Goal: Communication & Community: Answer question/provide support

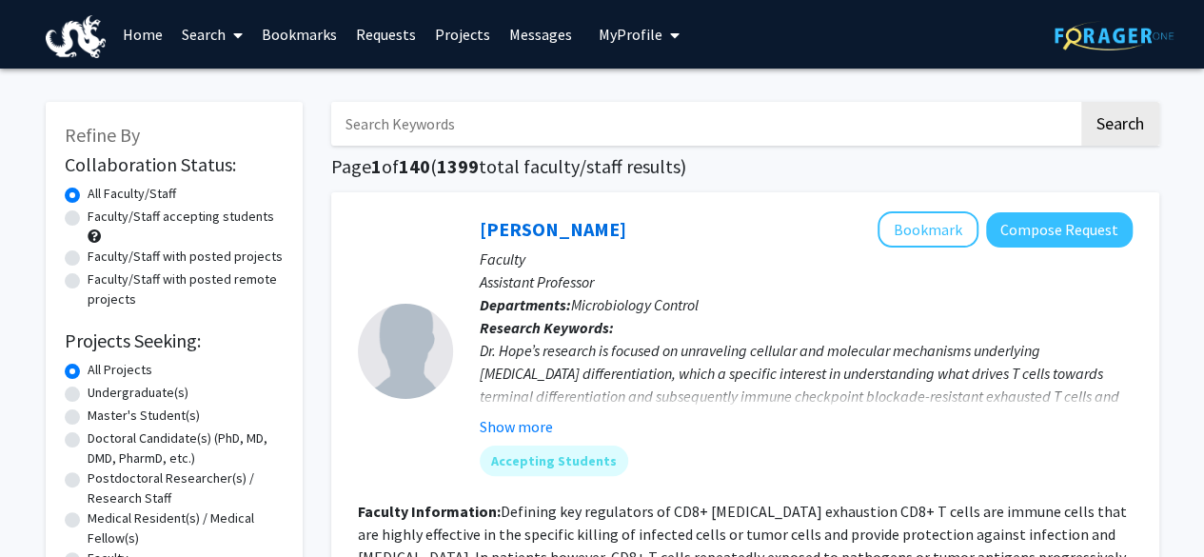
click at [476, 34] on link "Projects" at bounding box center [462, 34] width 74 height 67
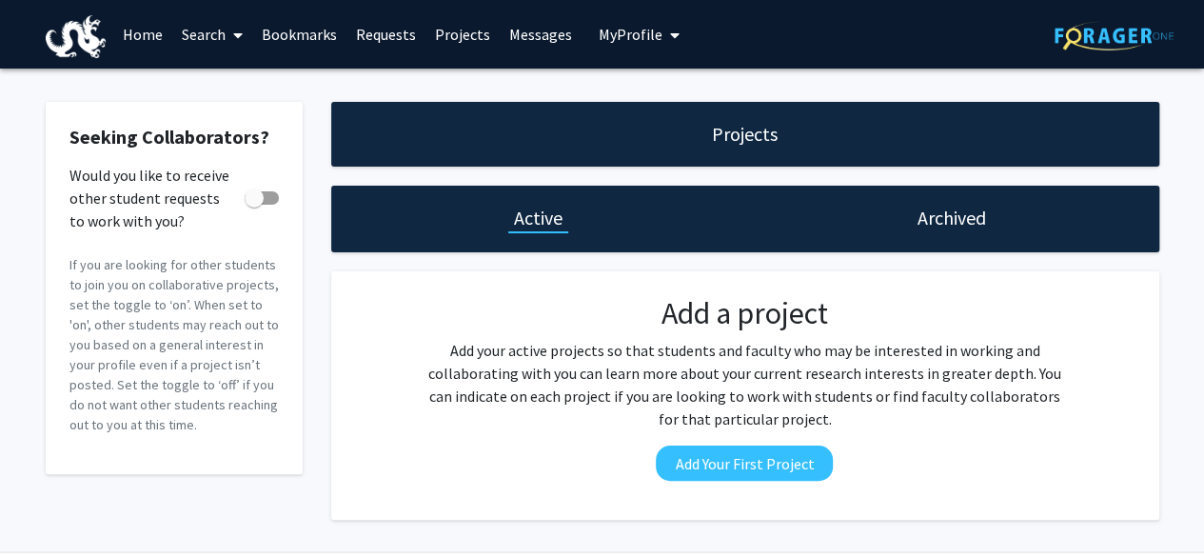
click at [328, 35] on link "Bookmarks" at bounding box center [299, 34] width 94 height 67
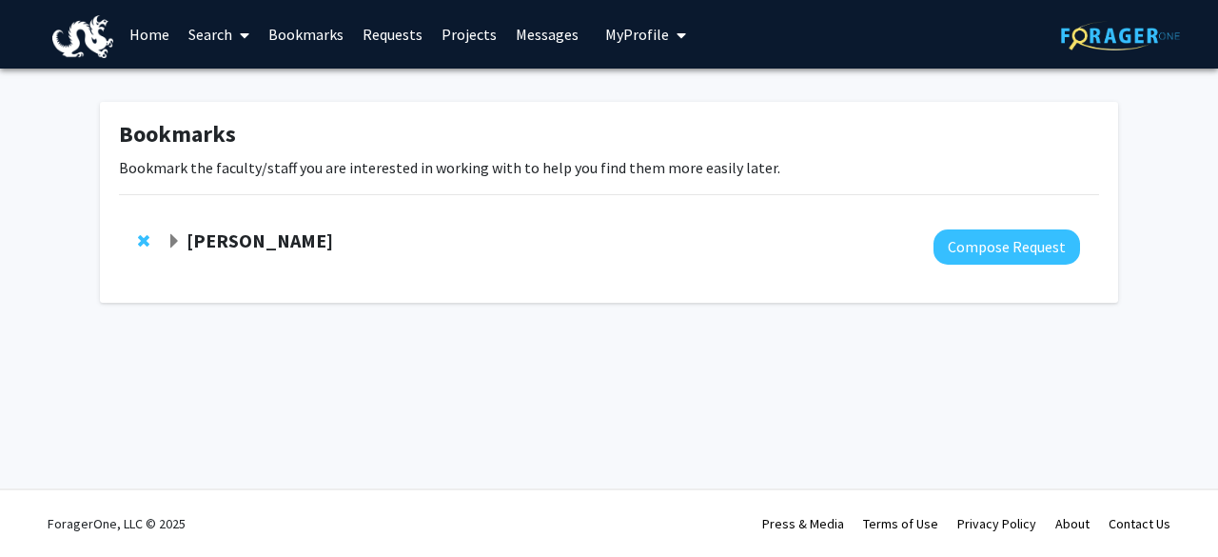
click at [377, 36] on link "Requests" at bounding box center [392, 34] width 79 height 67
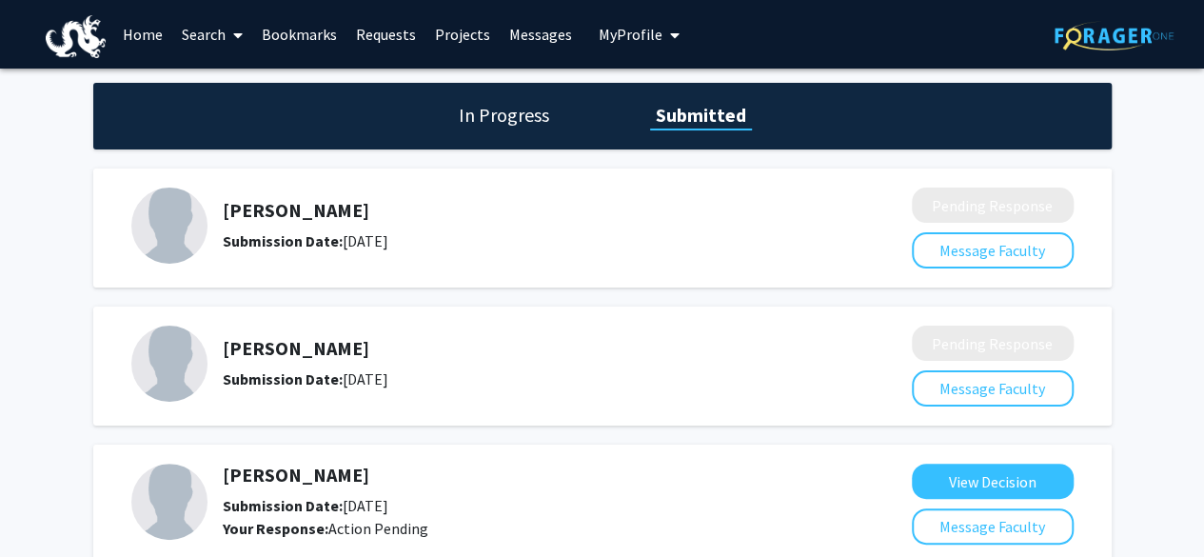
scroll to position [116, 0]
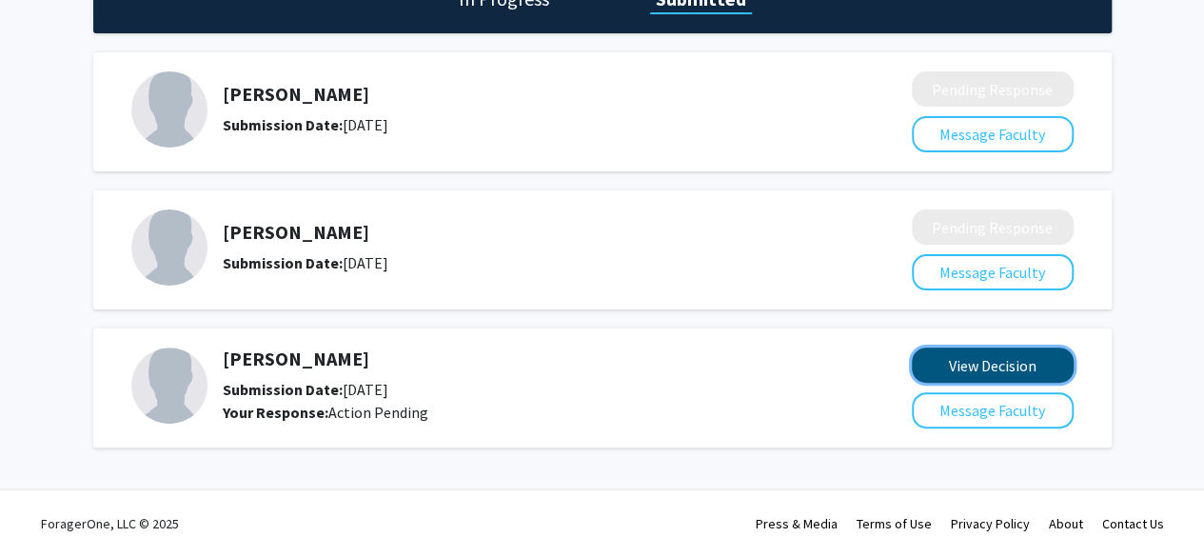
click at [917, 356] on button "View Decision" at bounding box center [993, 364] width 162 height 35
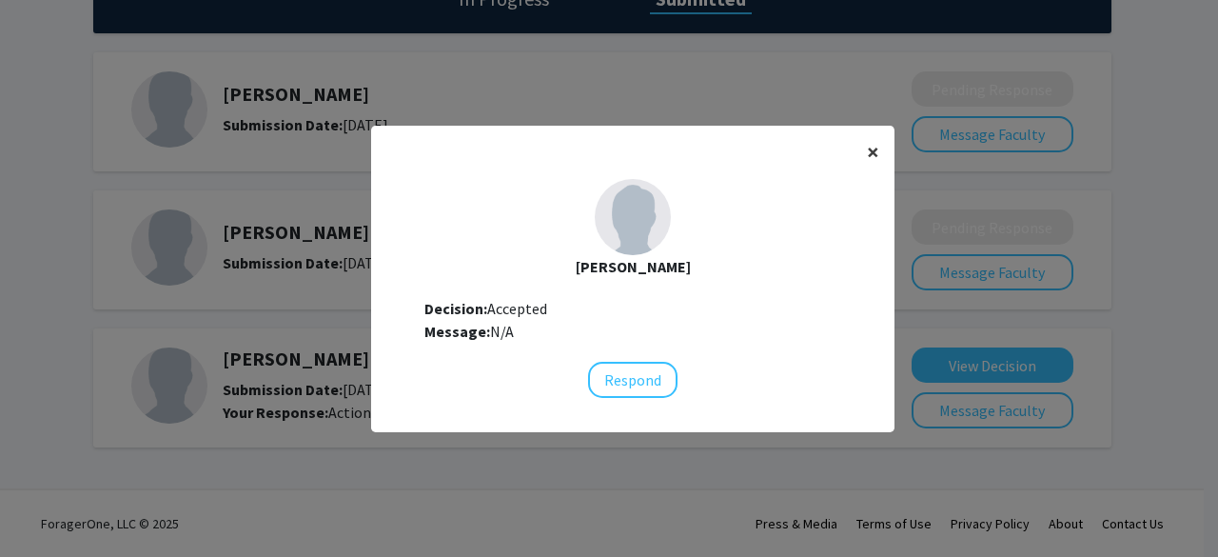
click at [881, 153] on button "×" at bounding box center [873, 152] width 43 height 53
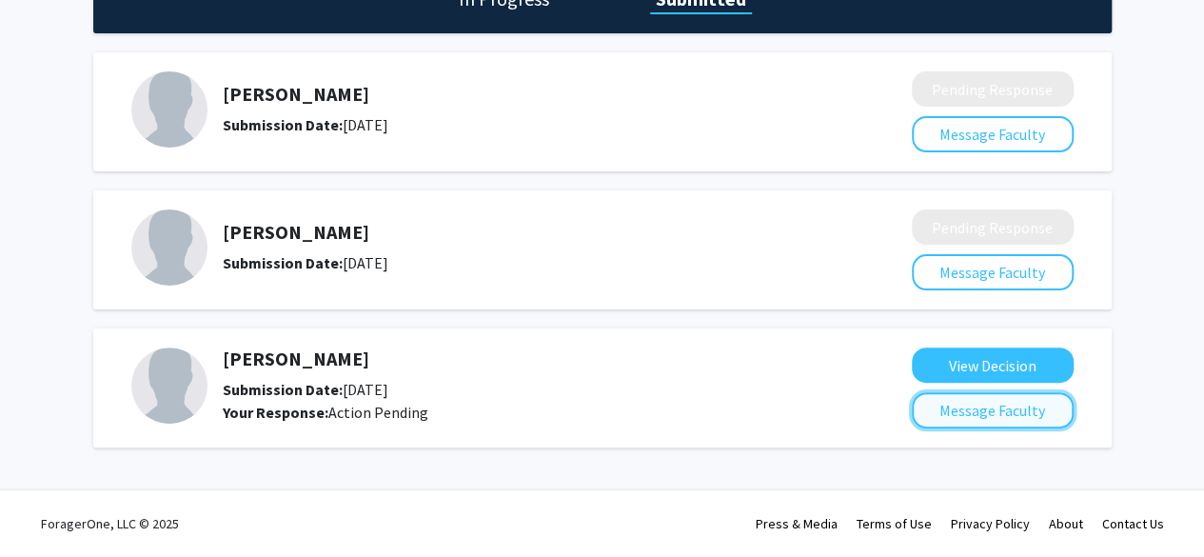
click at [991, 427] on button "Message Faculty" at bounding box center [993, 410] width 162 height 36
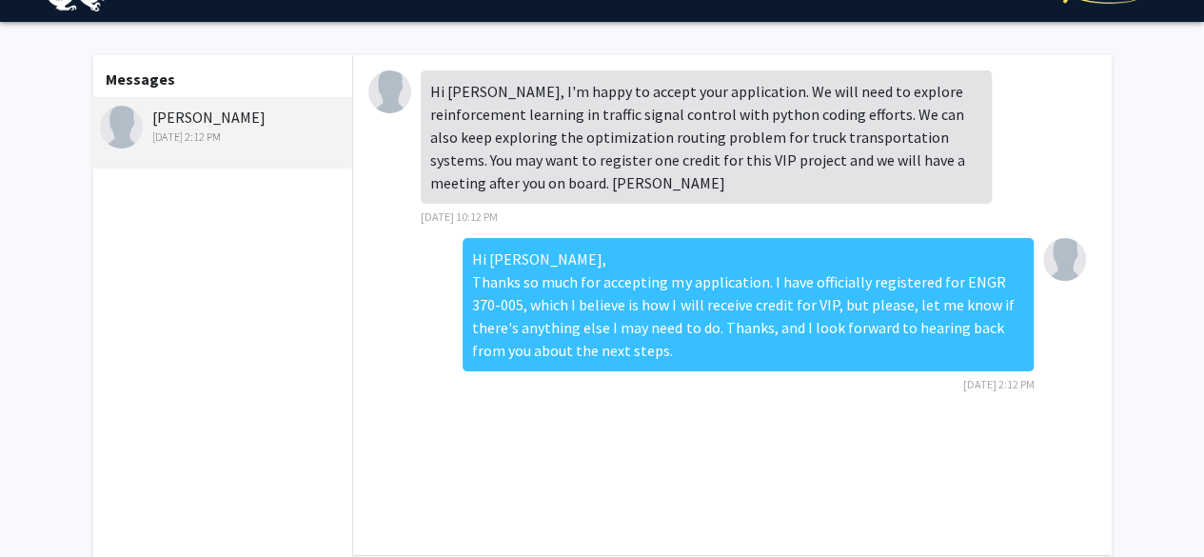
click at [698, 320] on div "Hi [PERSON_NAME], Thanks so much for accepting my application. I have officiall…" at bounding box center [748, 304] width 571 height 133
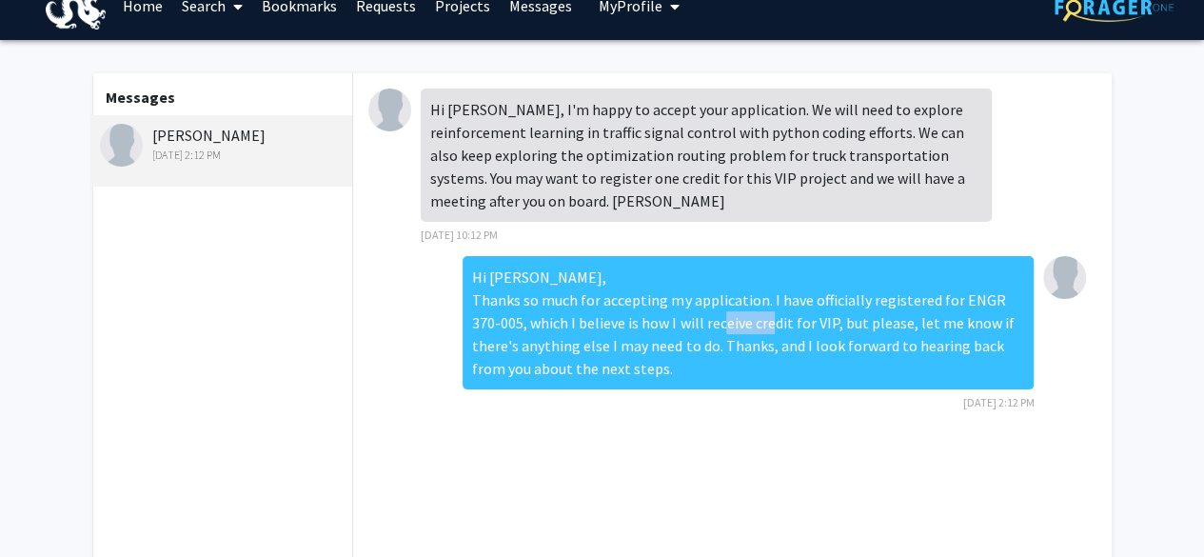
scroll to position [28, 0]
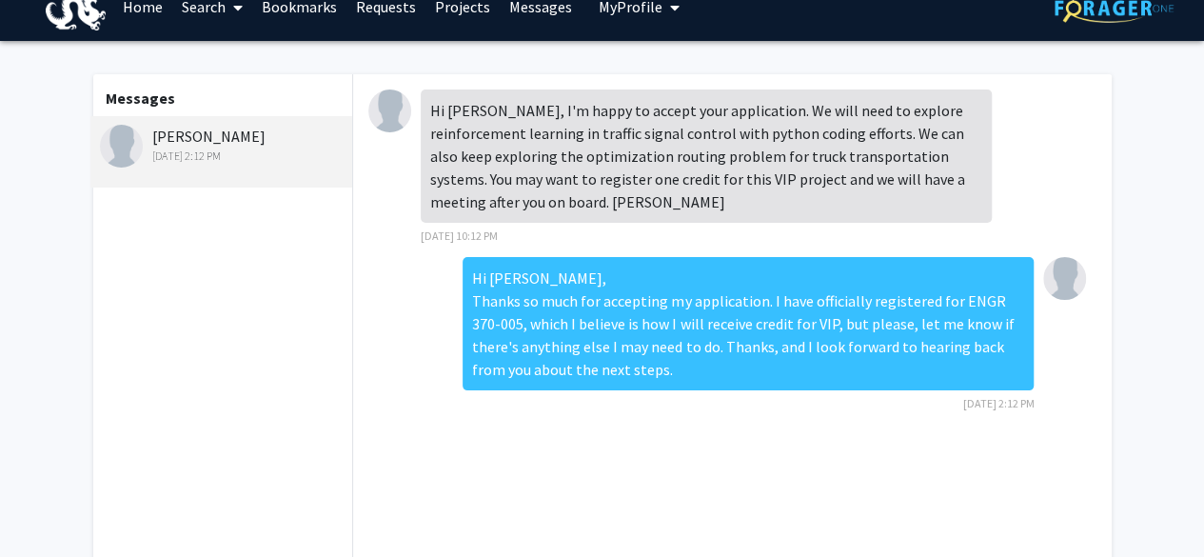
click at [692, 165] on div "Hi [PERSON_NAME], I'm happy to accept your application. We will need to explore…" at bounding box center [706, 155] width 571 height 133
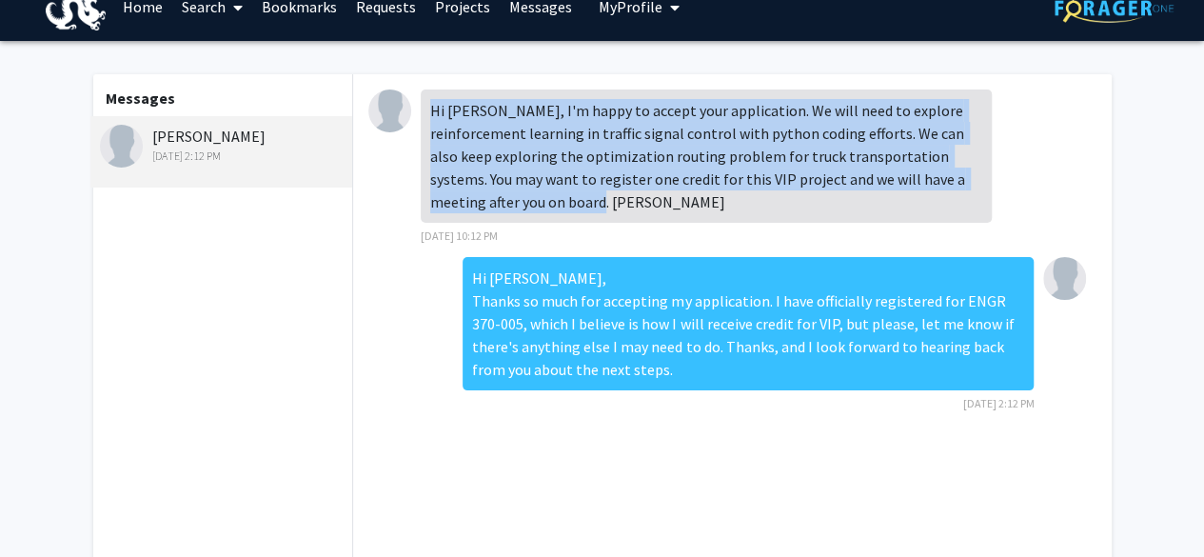
click at [692, 165] on div "Hi [PERSON_NAME], I'm happy to accept your application. We will need to explore…" at bounding box center [706, 155] width 571 height 133
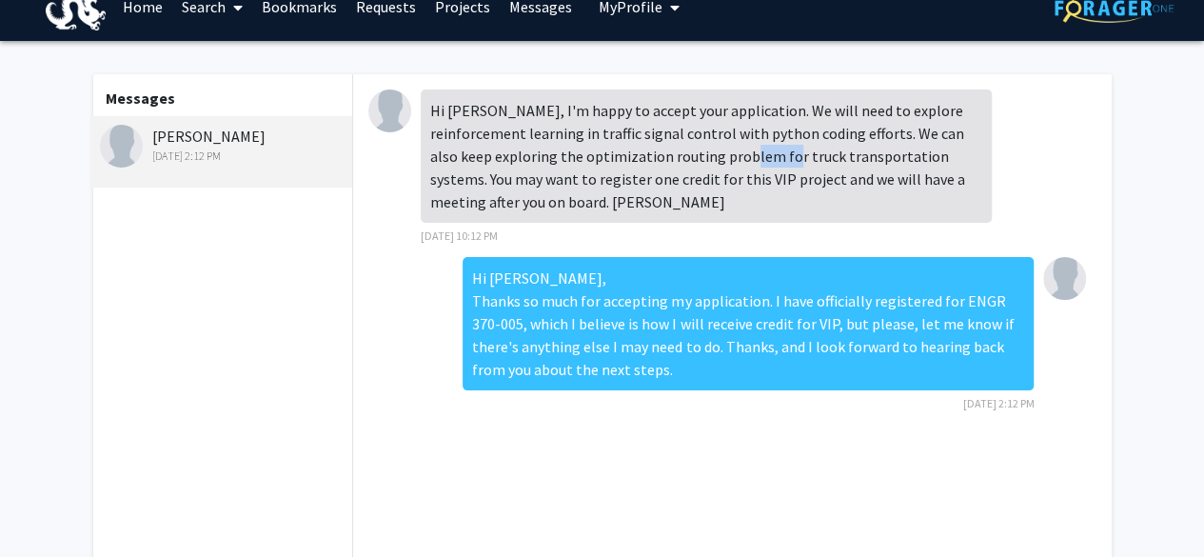
click at [692, 165] on div "Hi [PERSON_NAME], I'm happy to accept your application. We will need to explore…" at bounding box center [706, 155] width 571 height 133
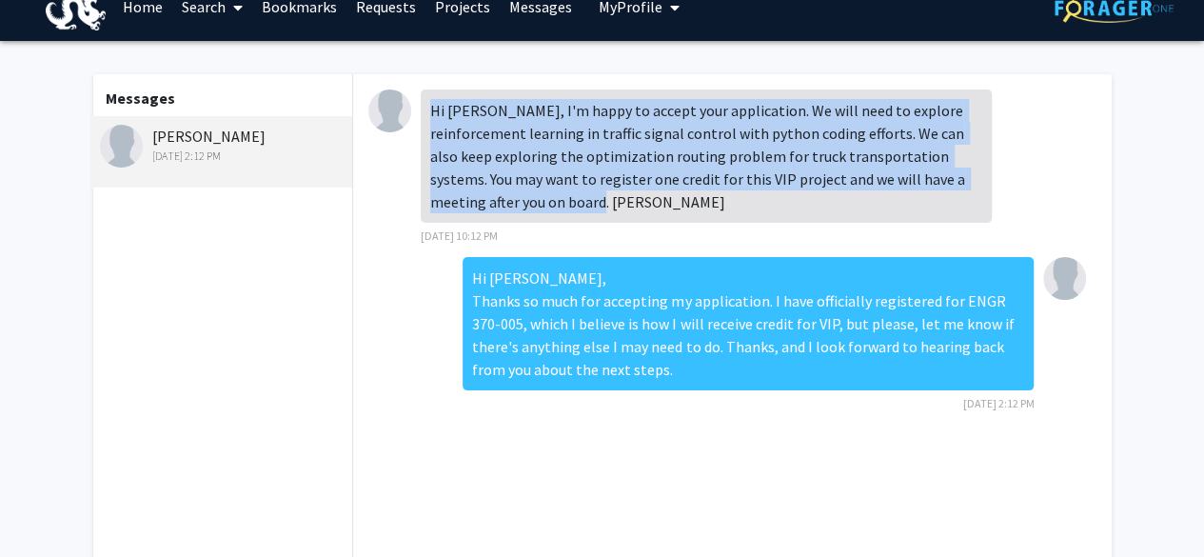
click at [692, 165] on div "Hi [PERSON_NAME], I'm happy to accept your application. We will need to explore…" at bounding box center [706, 155] width 571 height 133
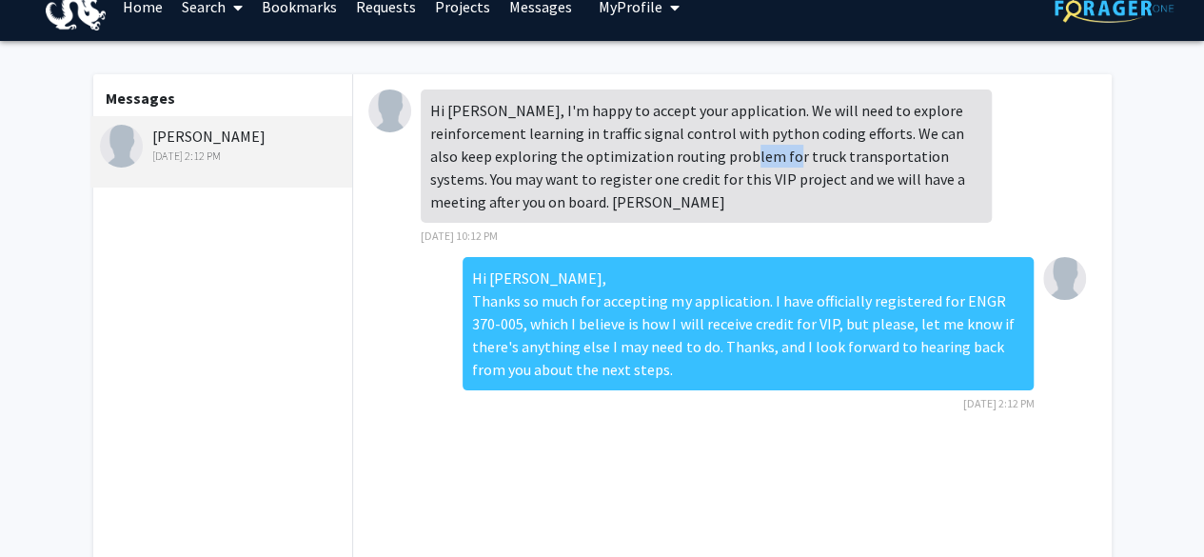
click at [692, 165] on div "Hi [PERSON_NAME], I'm happy to accept your application. We will need to explore…" at bounding box center [706, 155] width 571 height 133
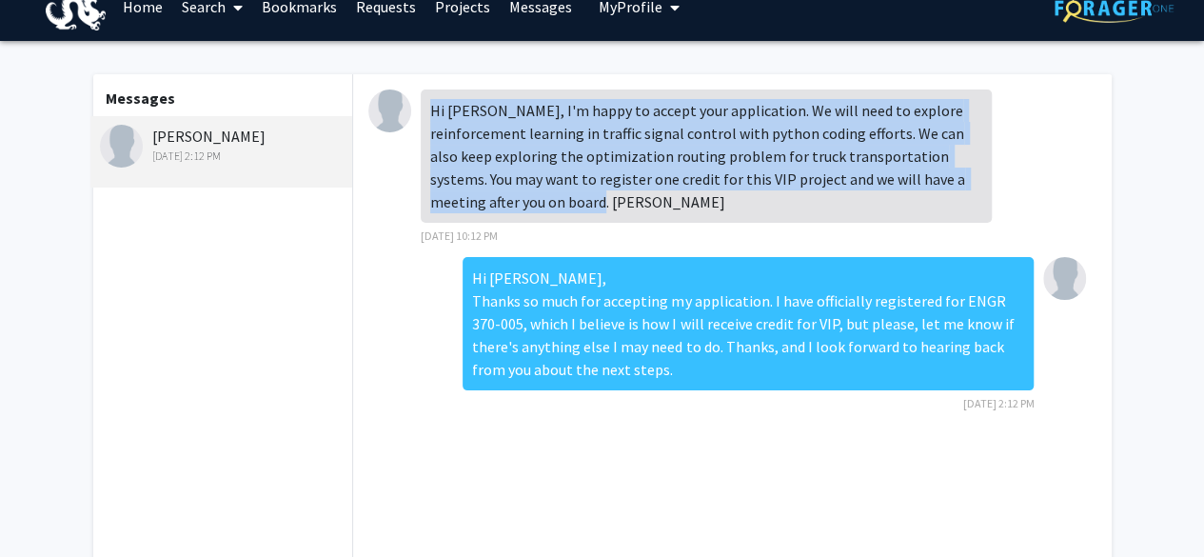
click at [692, 165] on div "Hi [PERSON_NAME], I'm happy to accept your application. We will need to explore…" at bounding box center [706, 155] width 571 height 133
click at [746, 148] on div "Hi [PERSON_NAME], I'm happy to accept your application. We will need to explore…" at bounding box center [706, 155] width 571 height 133
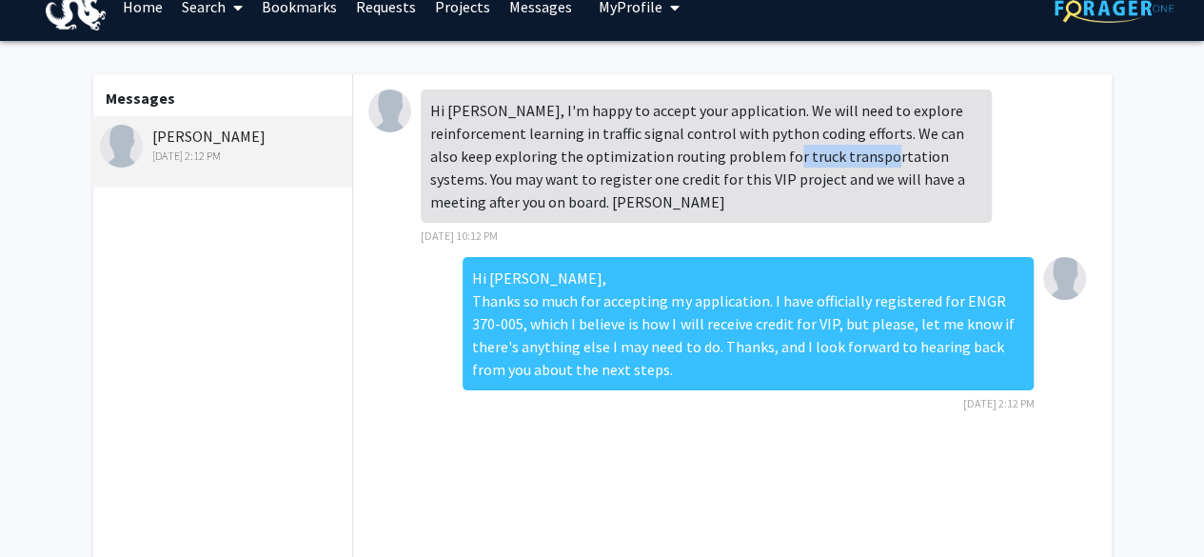
click at [746, 148] on div "Hi [PERSON_NAME], I'm happy to accept your application. We will need to explore…" at bounding box center [706, 155] width 571 height 133
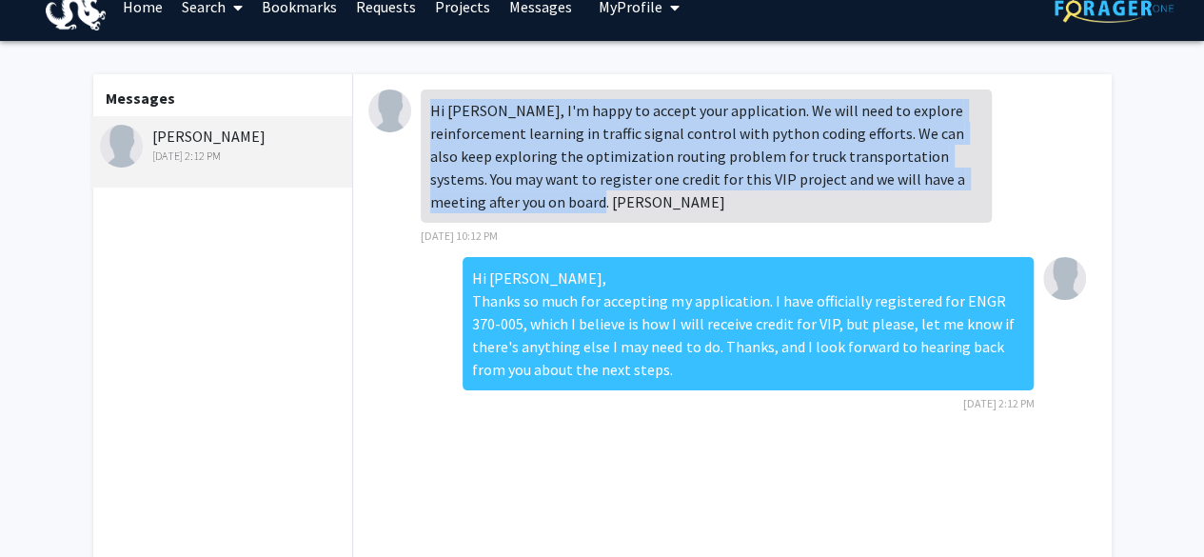
click at [746, 148] on div "Hi [PERSON_NAME], I'm happy to accept your application. We will need to explore…" at bounding box center [706, 155] width 571 height 133
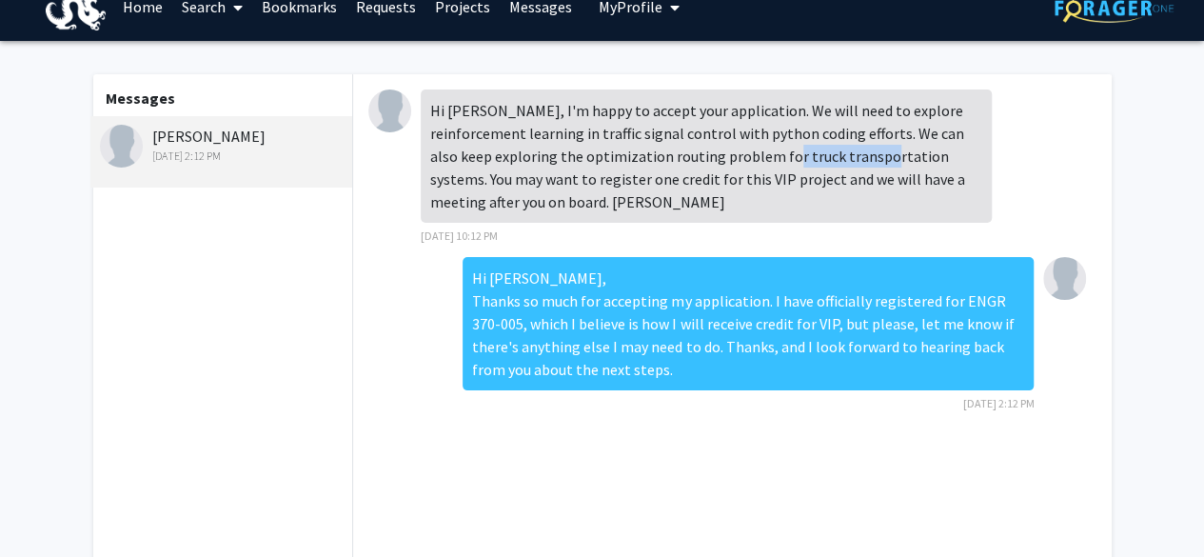
click at [746, 148] on div "Hi [PERSON_NAME], I'm happy to accept your application. We will need to explore…" at bounding box center [706, 155] width 571 height 133
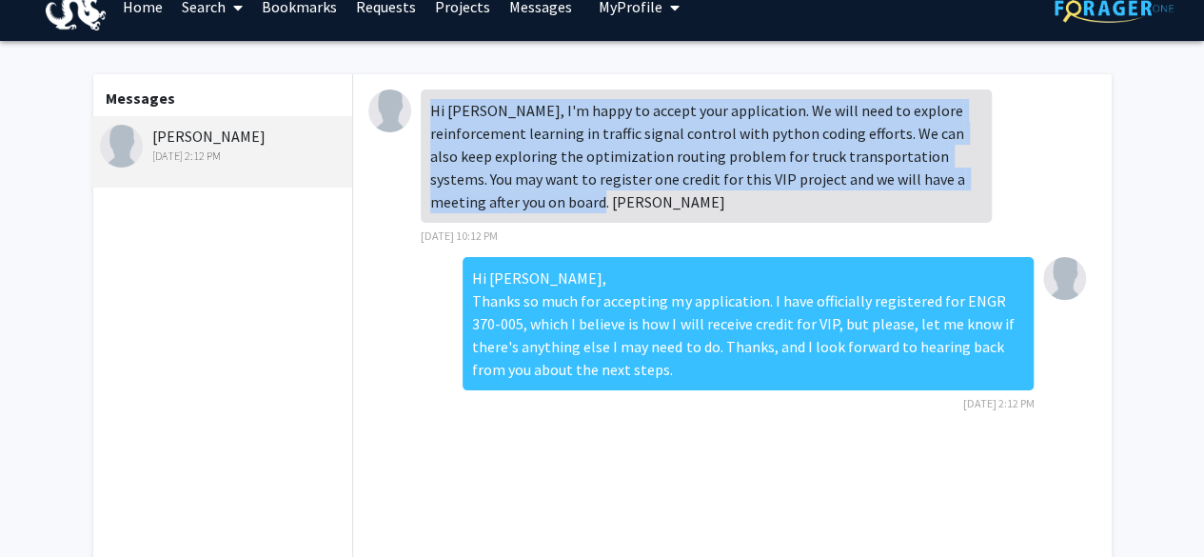
click at [746, 148] on div "Hi [PERSON_NAME], I'm happy to accept your application. We will need to explore…" at bounding box center [706, 155] width 571 height 133
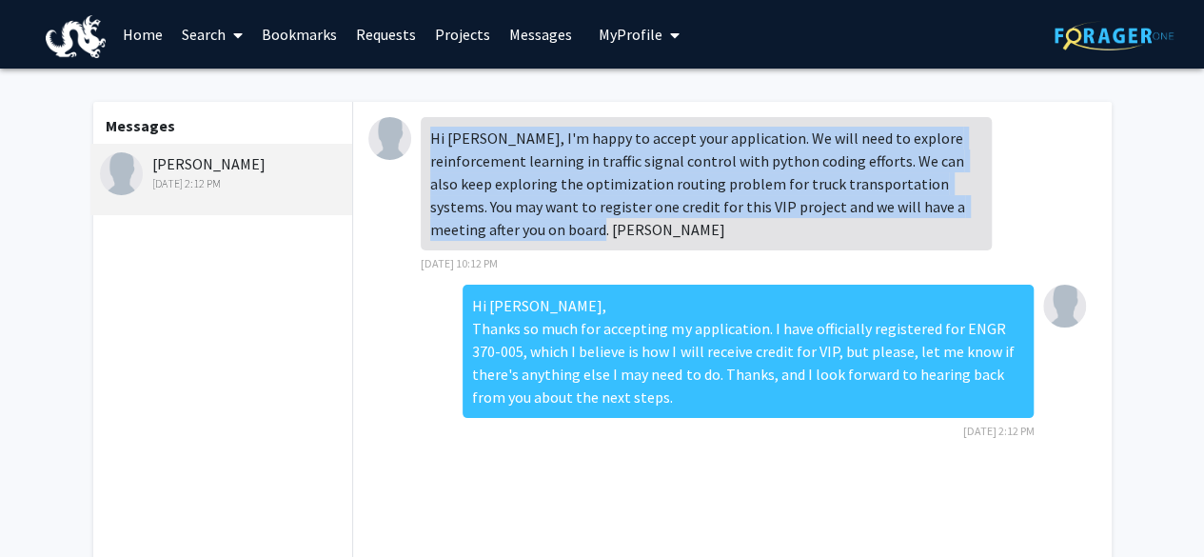
click at [666, 155] on div "Hi [PERSON_NAME], I'm happy to accept your application. We will need to explore…" at bounding box center [706, 183] width 571 height 133
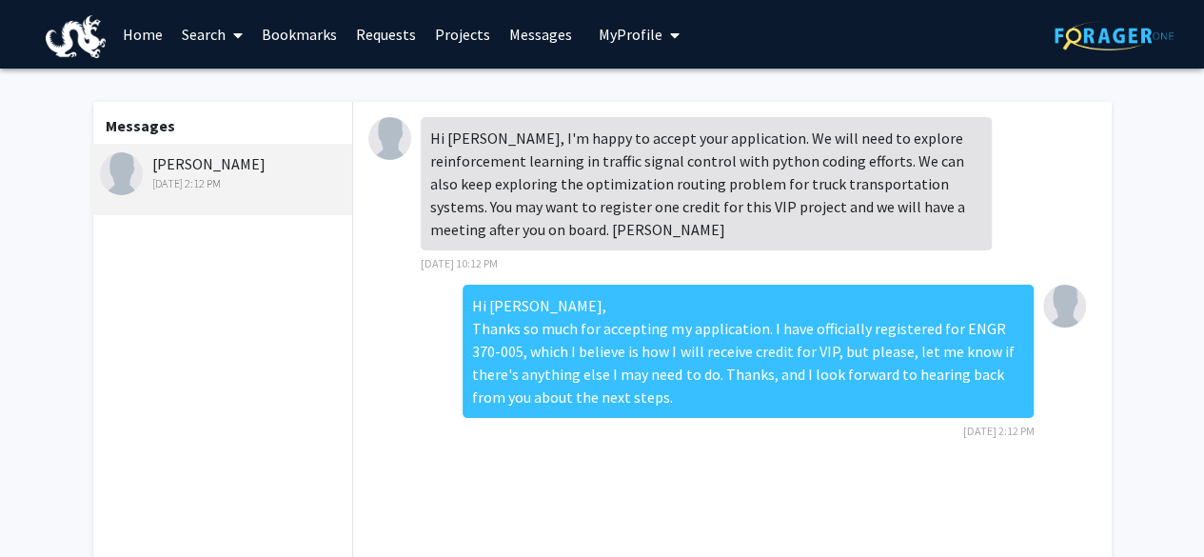
click at [452, 42] on link "Projects" at bounding box center [462, 34] width 74 height 67
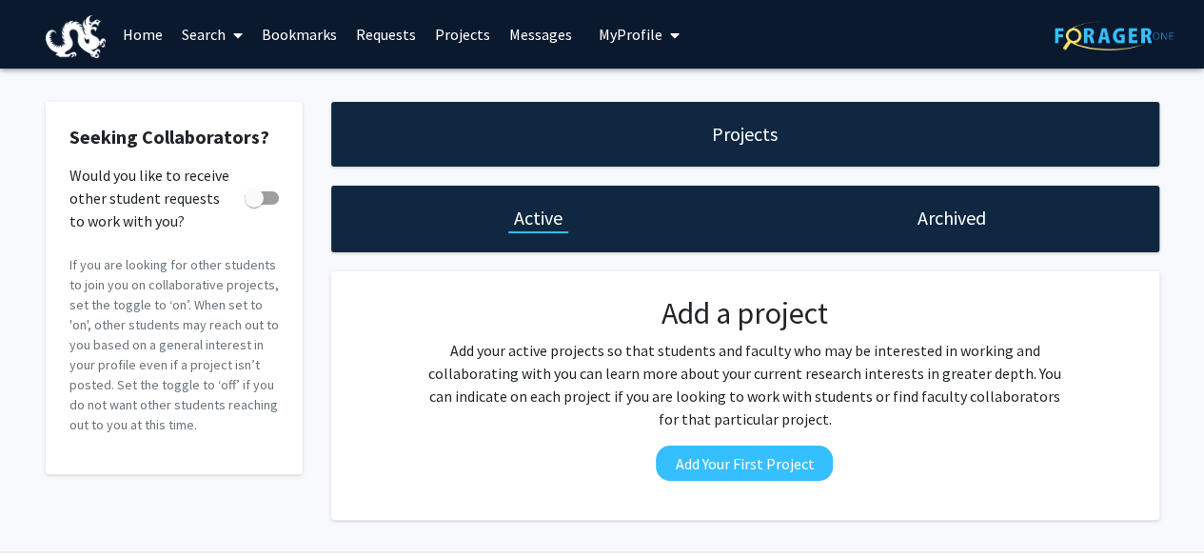
click at [500, 34] on link "Messages" at bounding box center [541, 34] width 82 height 67
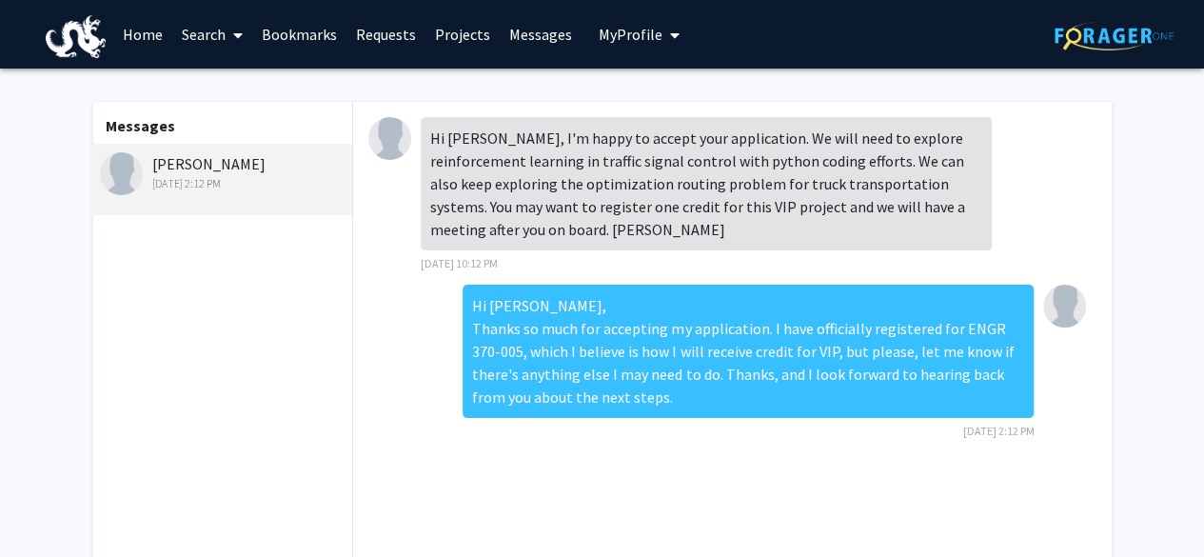
click at [504, 37] on link "Messages" at bounding box center [541, 34] width 82 height 67
click at [411, 30] on link "Requests" at bounding box center [385, 34] width 79 height 67
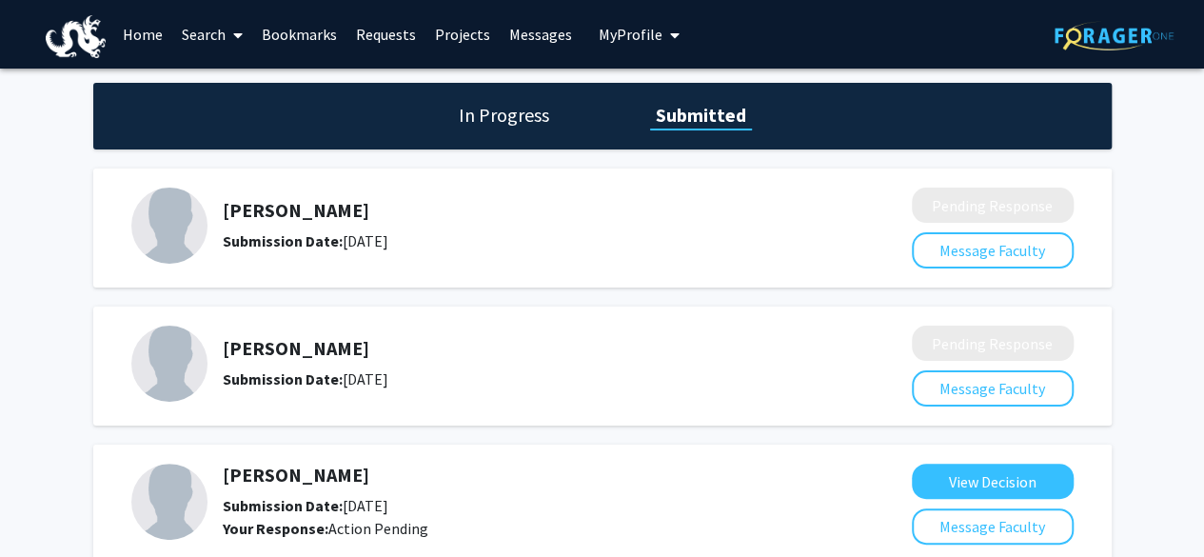
click at [636, 43] on span "My Profile" at bounding box center [631, 34] width 64 height 19
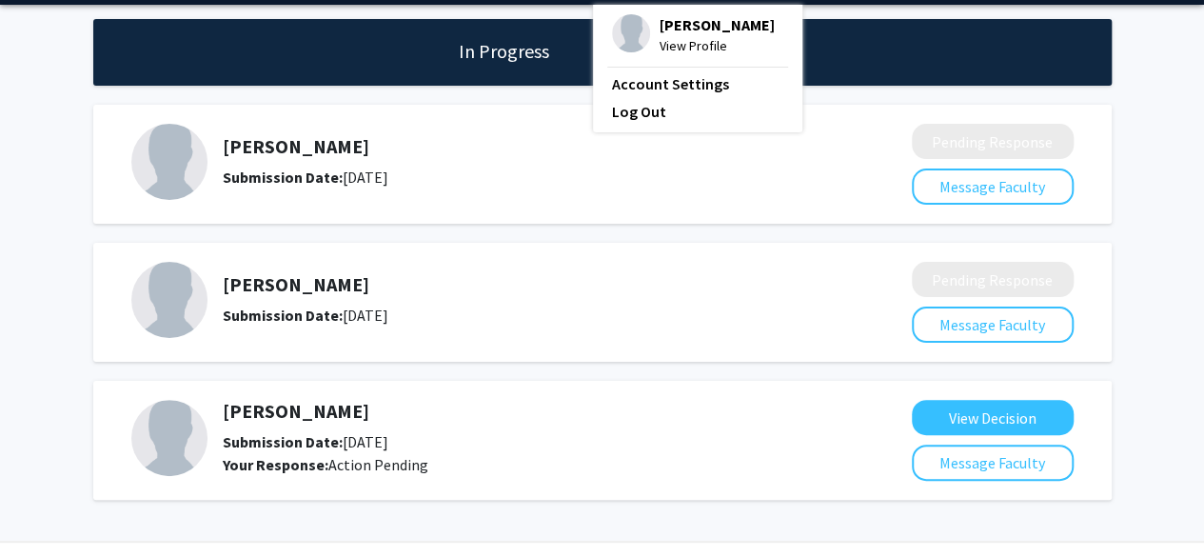
scroll to position [65, 0]
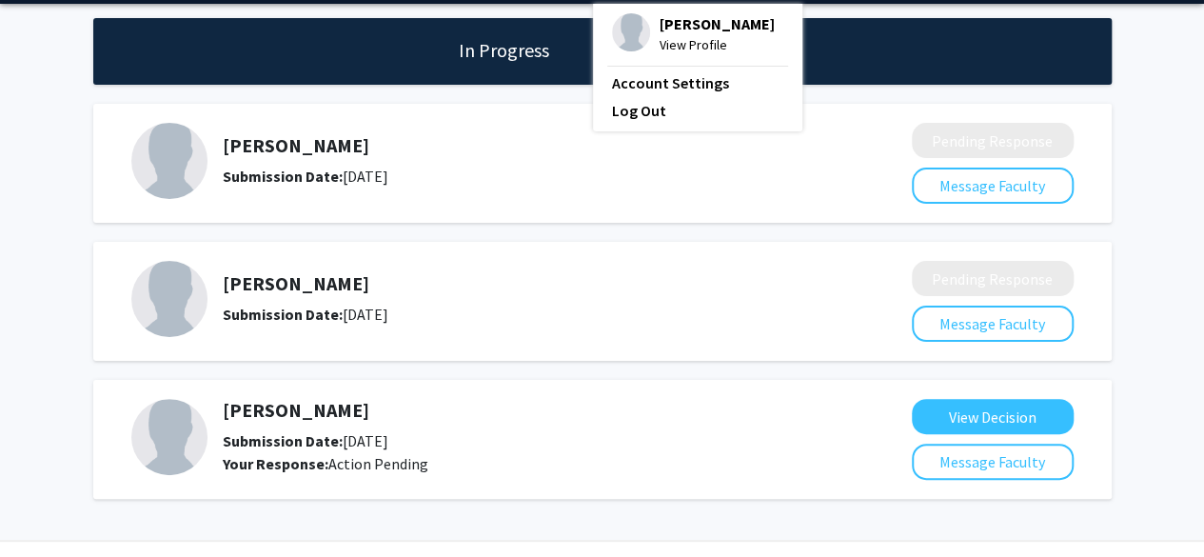
click at [411, 235] on div "[PERSON_NAME] Submission Date: [DATE] Pending Response Message Faculty [PERSON_…" at bounding box center [602, 301] width 1018 height 414
